Goal: Task Accomplishment & Management: Manage account settings

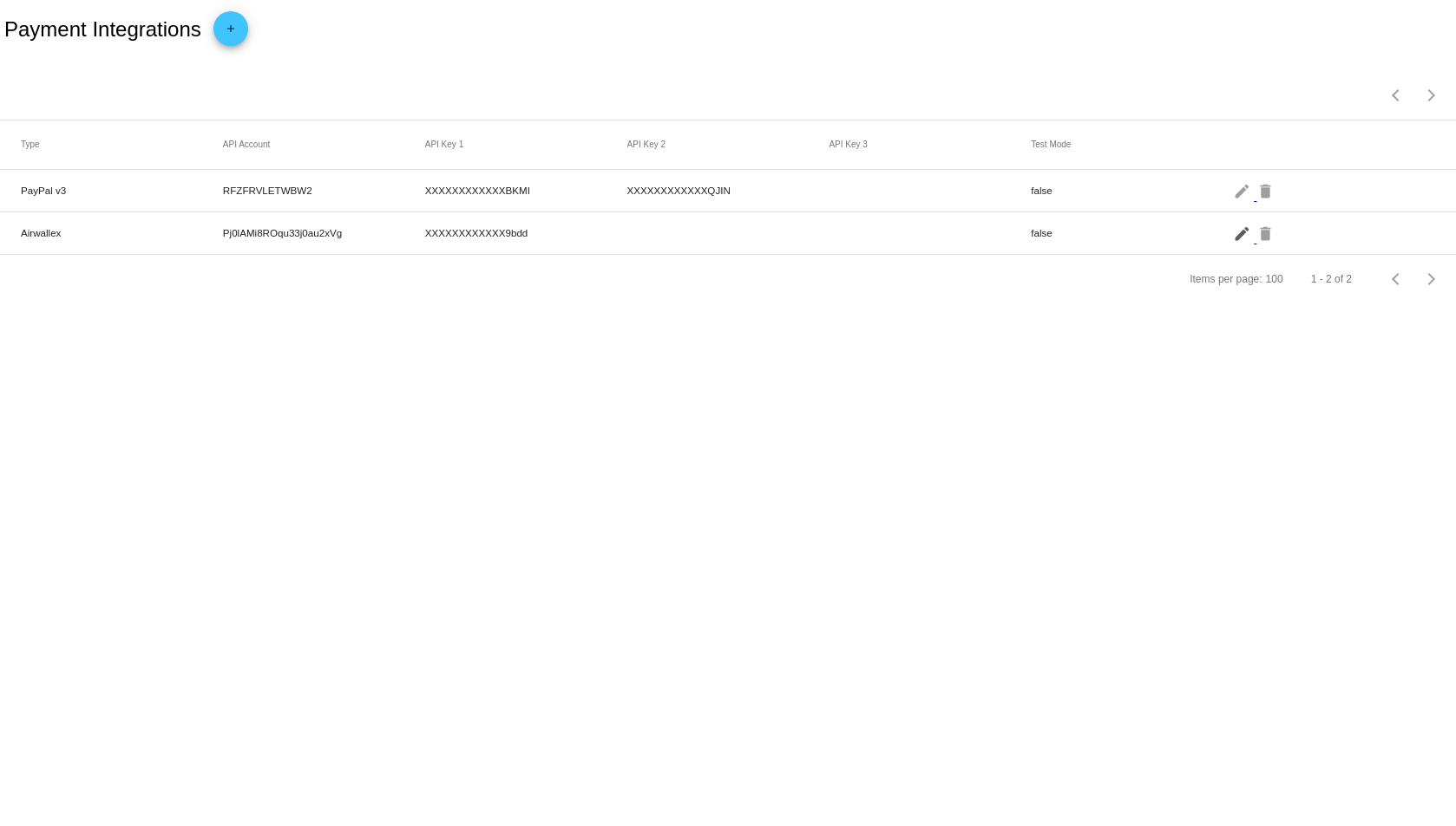
click at [1240, 237] on mat-icon "edit" at bounding box center [1243, 233] width 21 height 27
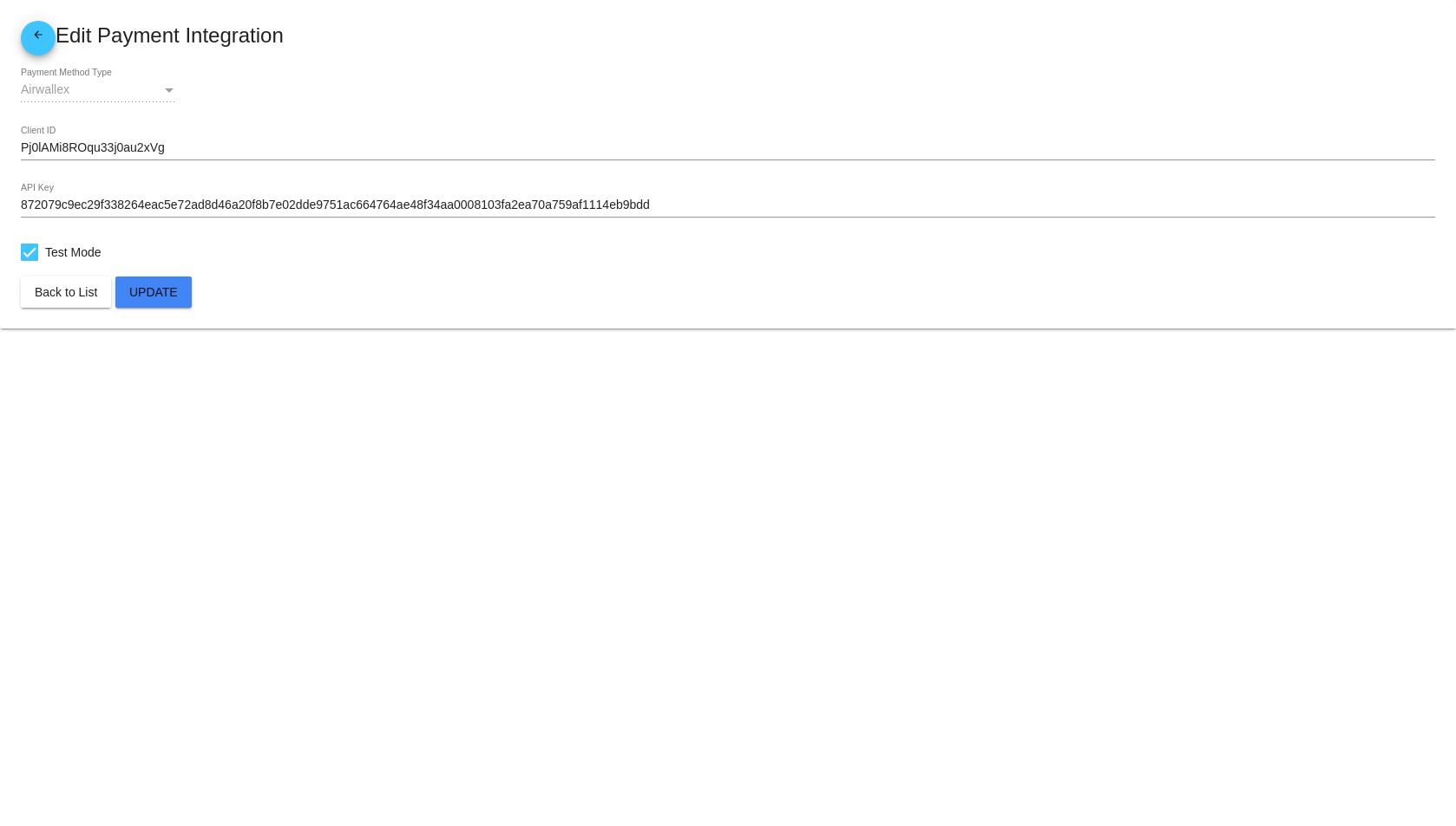
click at [55, 248] on span "Test Mode" at bounding box center [73, 253] width 56 height 21
click at [30, 261] on input "Test Mode" at bounding box center [29, 261] width 1 height 1
checkbox input "false"
click at [159, 289] on span "Update" at bounding box center [153, 292] width 49 height 14
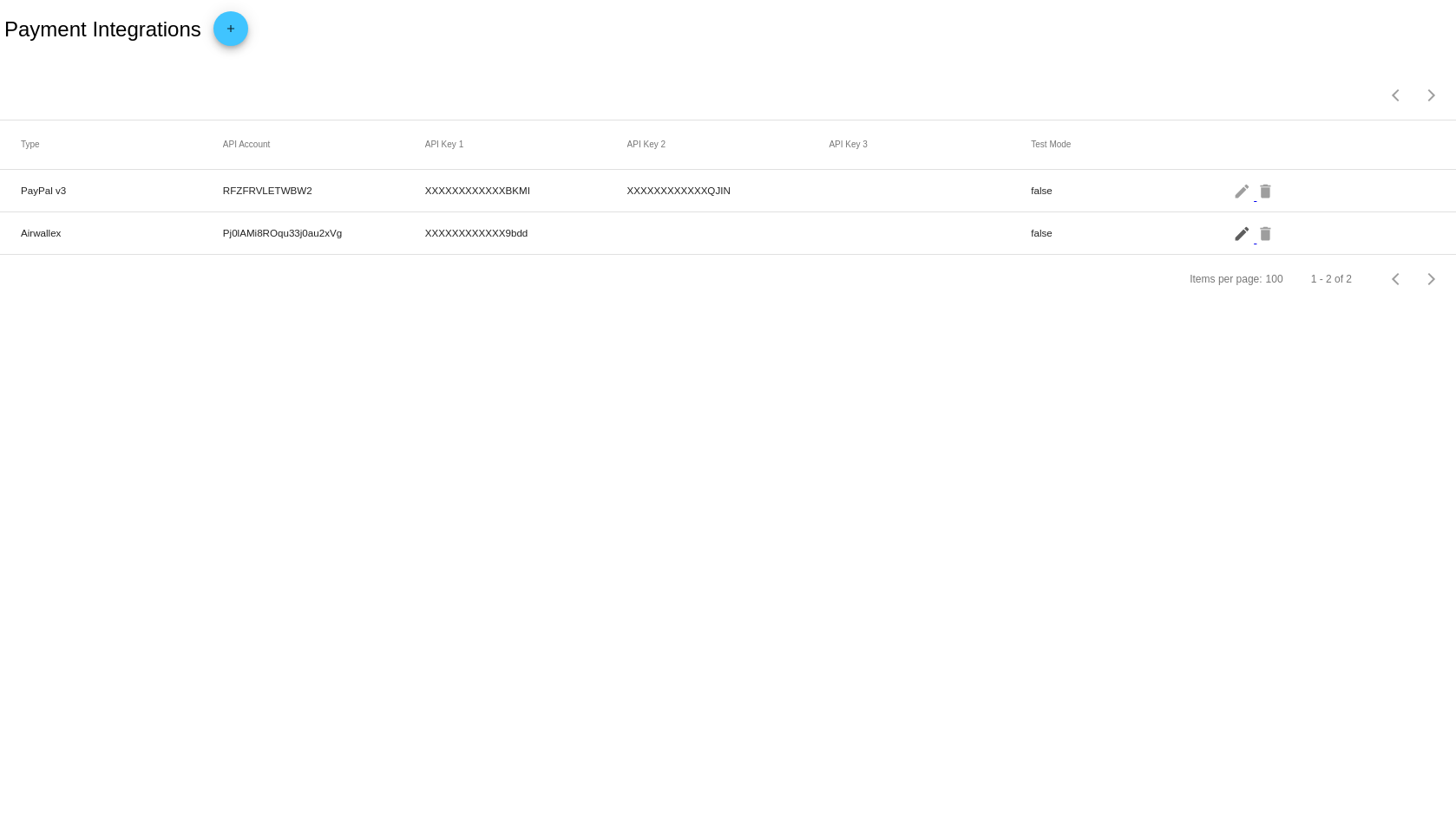
click at [1242, 239] on mat-icon "edit" at bounding box center [1243, 233] width 21 height 27
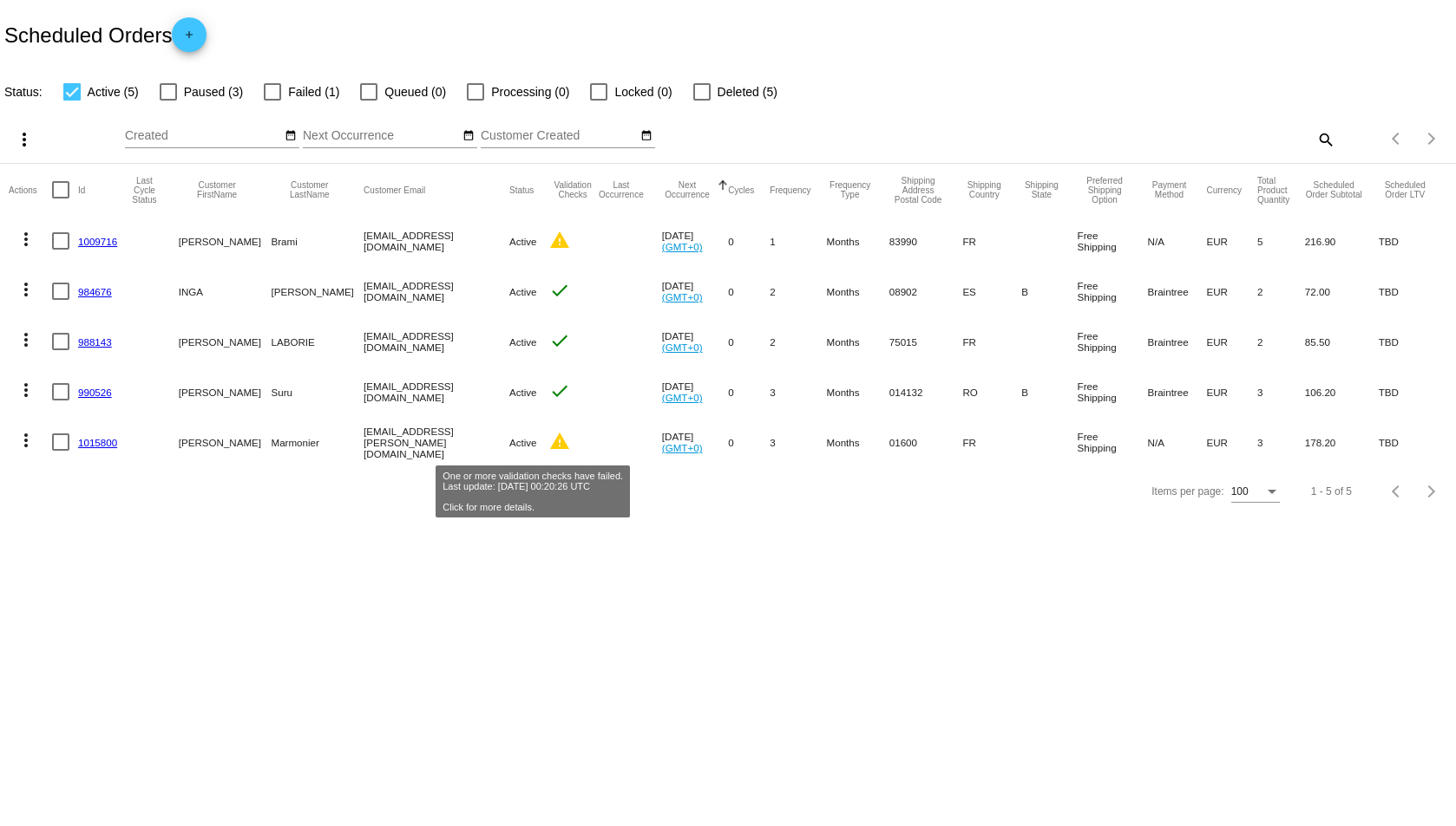
click at [549, 444] on mat-icon "warning" at bounding box center [560, 442] width 21 height 21
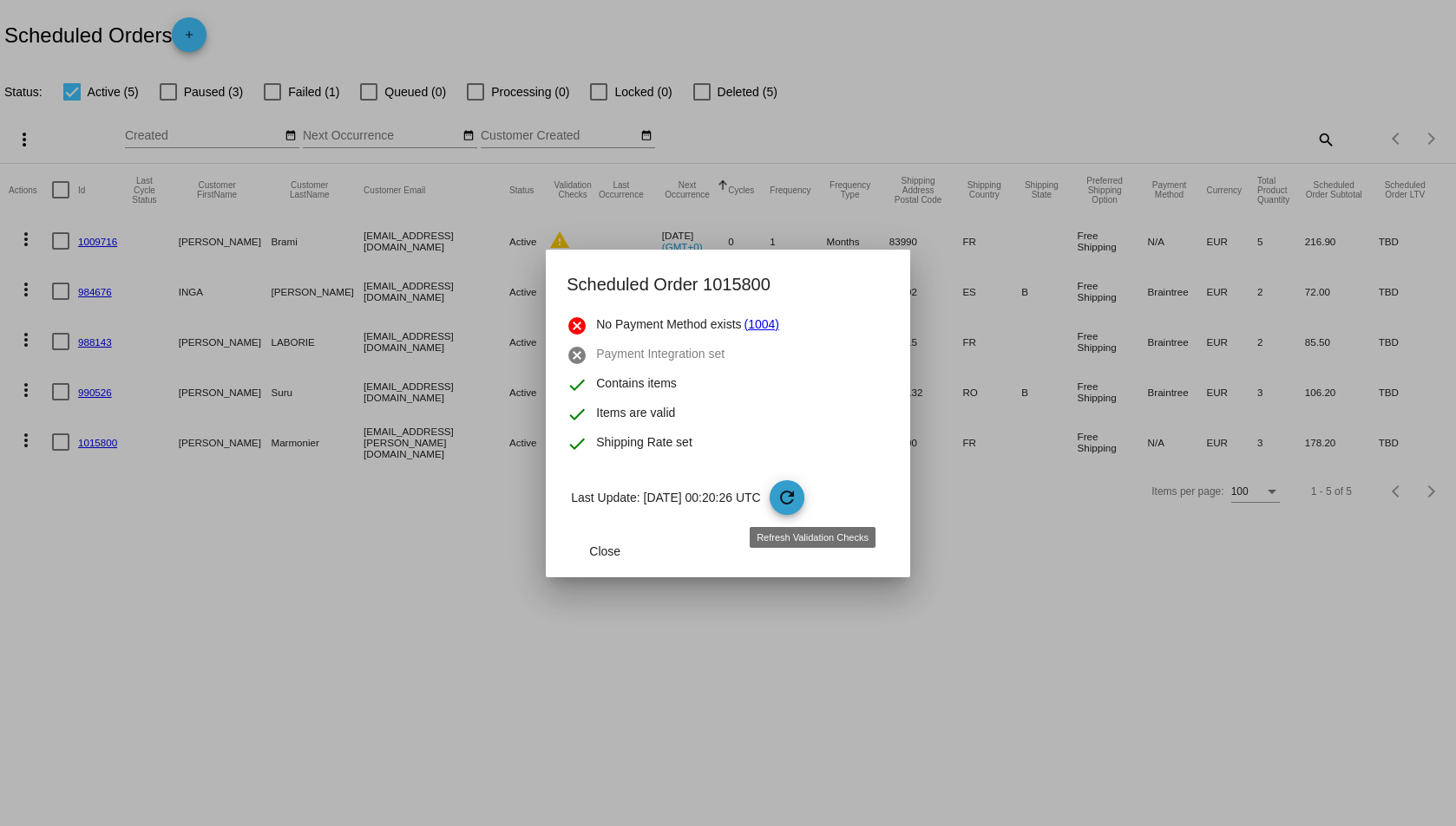
click at [797, 493] on mat-icon "refresh" at bounding box center [787, 498] width 21 height 21
click at [797, 488] on mat-icon "refresh" at bounding box center [787, 498] width 21 height 21
click at [612, 554] on span "Close" at bounding box center [604, 551] width 31 height 14
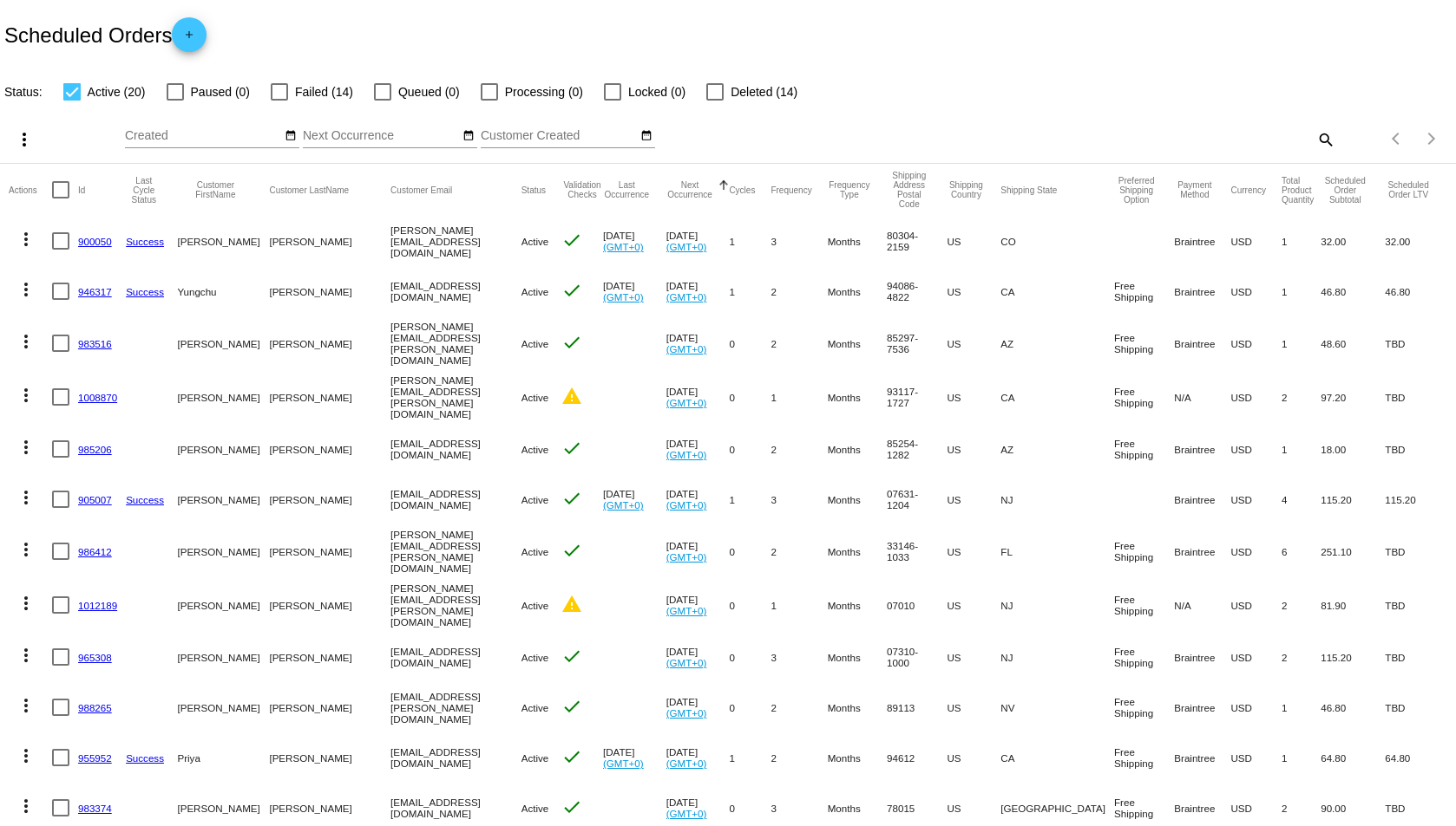
scroll to position [457, 0]
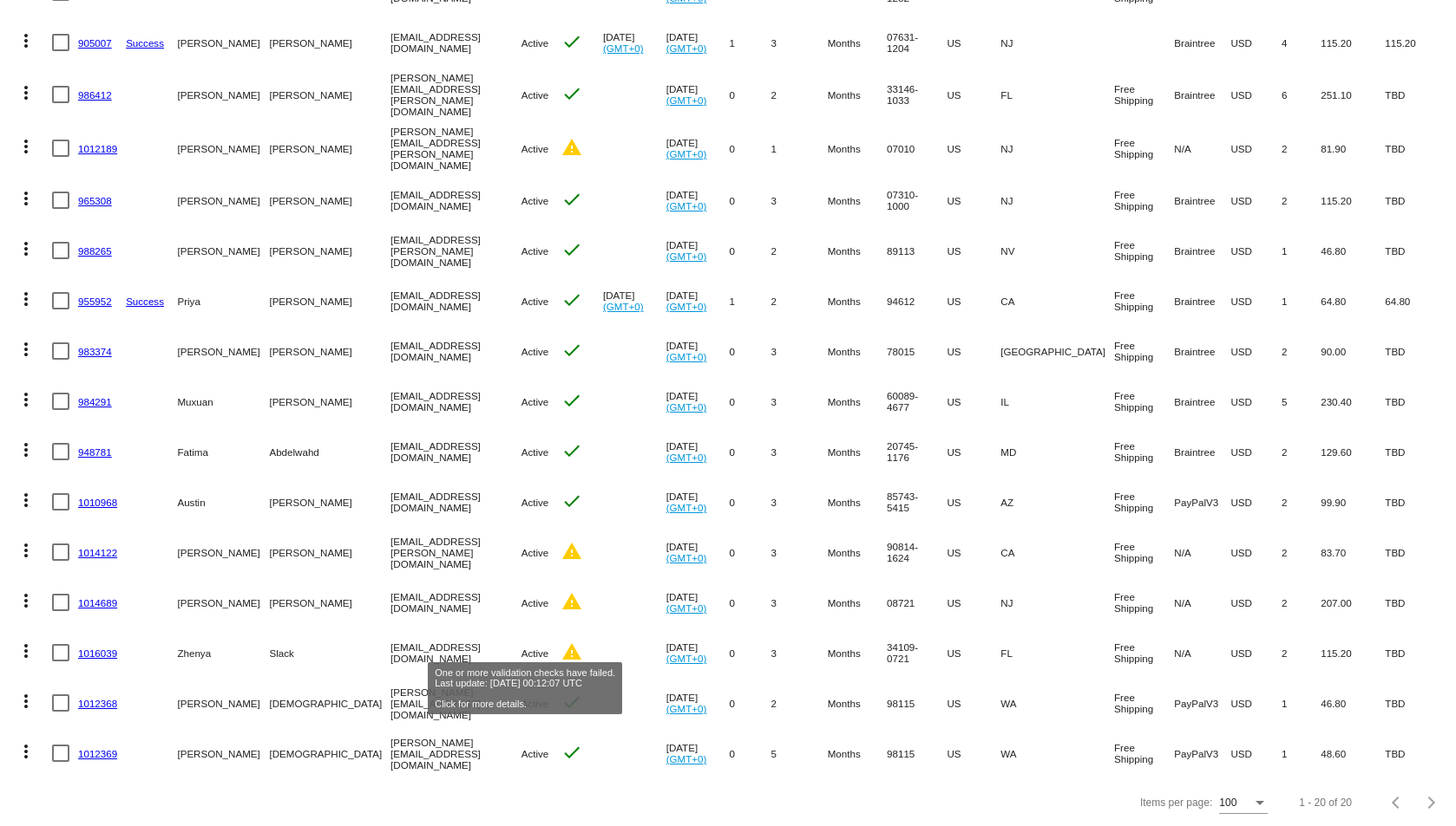
click at [561, 642] on mat-icon "warning" at bounding box center [572, 652] width 21 height 21
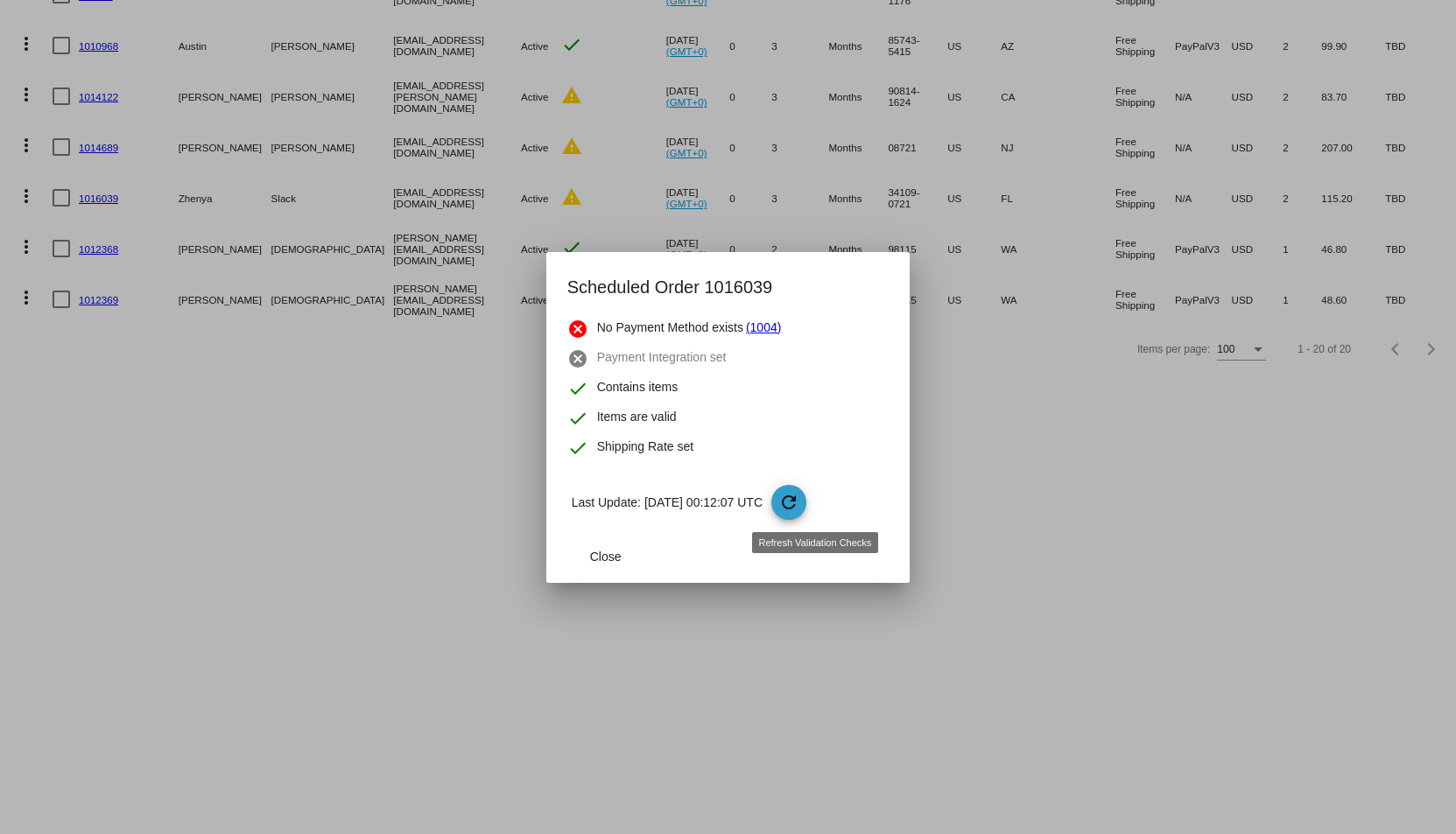
click at [799, 498] on mat-icon "refresh" at bounding box center [788, 502] width 21 height 21
click at [604, 558] on span "Close" at bounding box center [605, 556] width 31 height 14
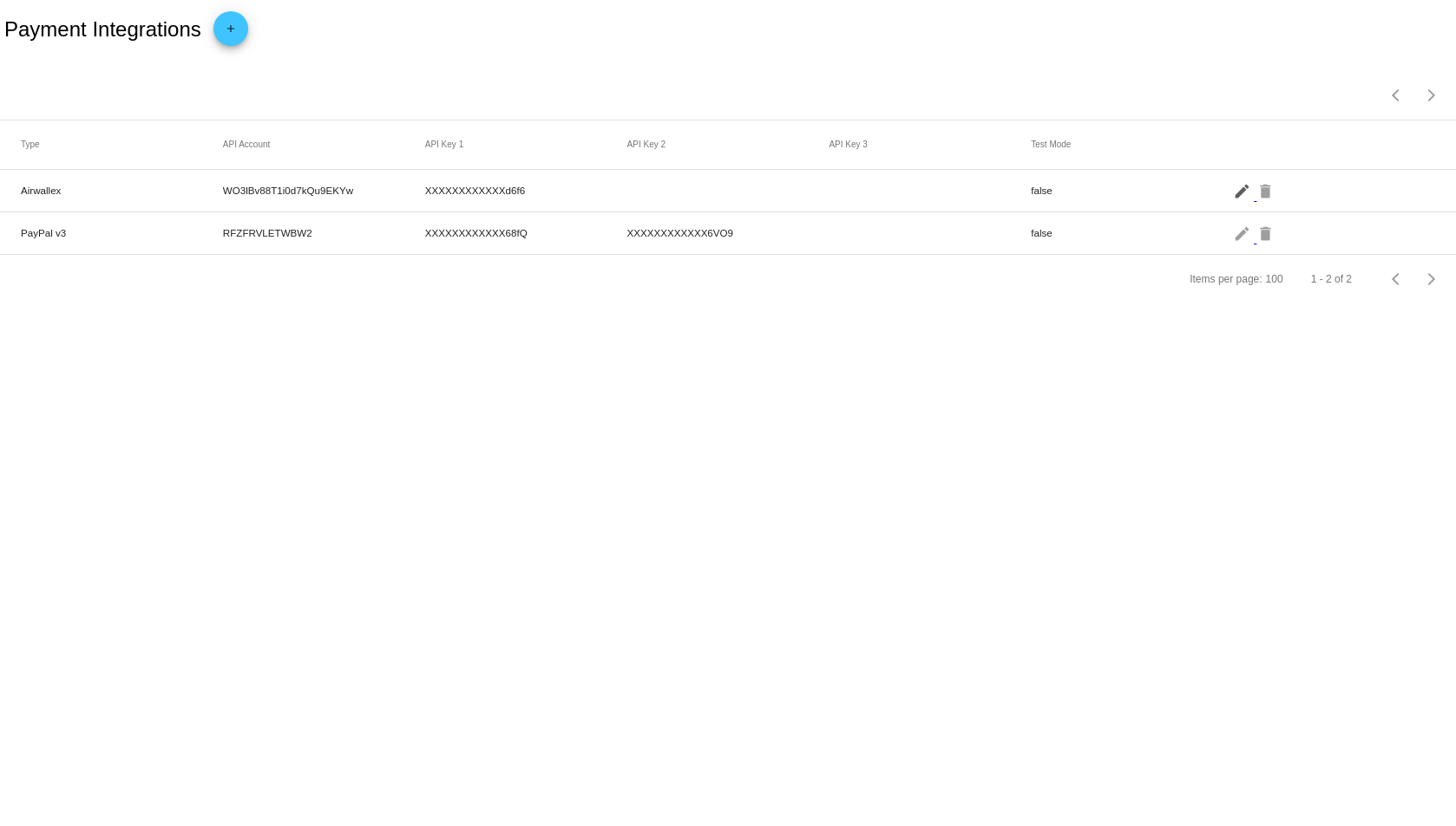
click at [1240, 193] on mat-icon "edit" at bounding box center [1243, 190] width 21 height 27
